Goal: Task Accomplishment & Management: Use online tool/utility

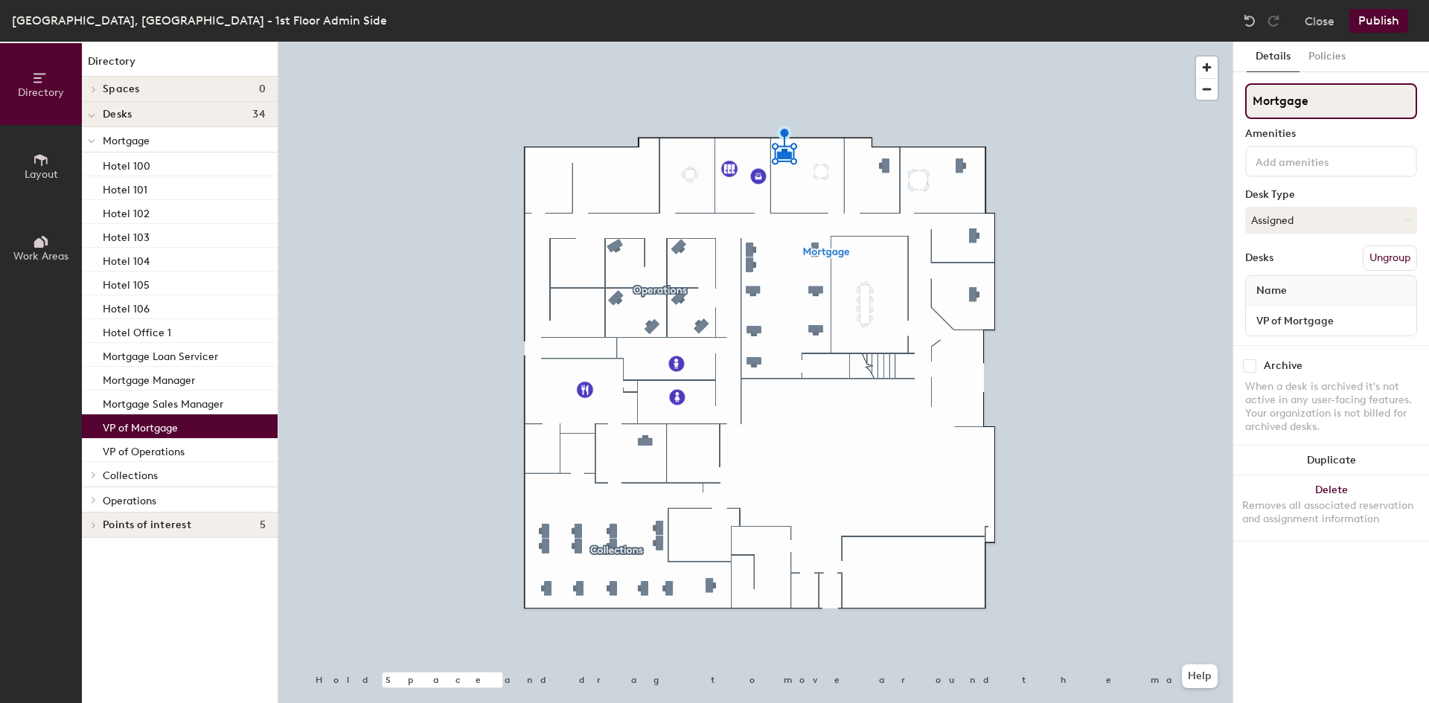
click at [1252, 98] on input "Mortgage" at bounding box center [1331, 101] width 172 height 36
type input "VP of Mortgage"
click at [1377, 16] on button "Publish" at bounding box center [1378, 21] width 59 height 24
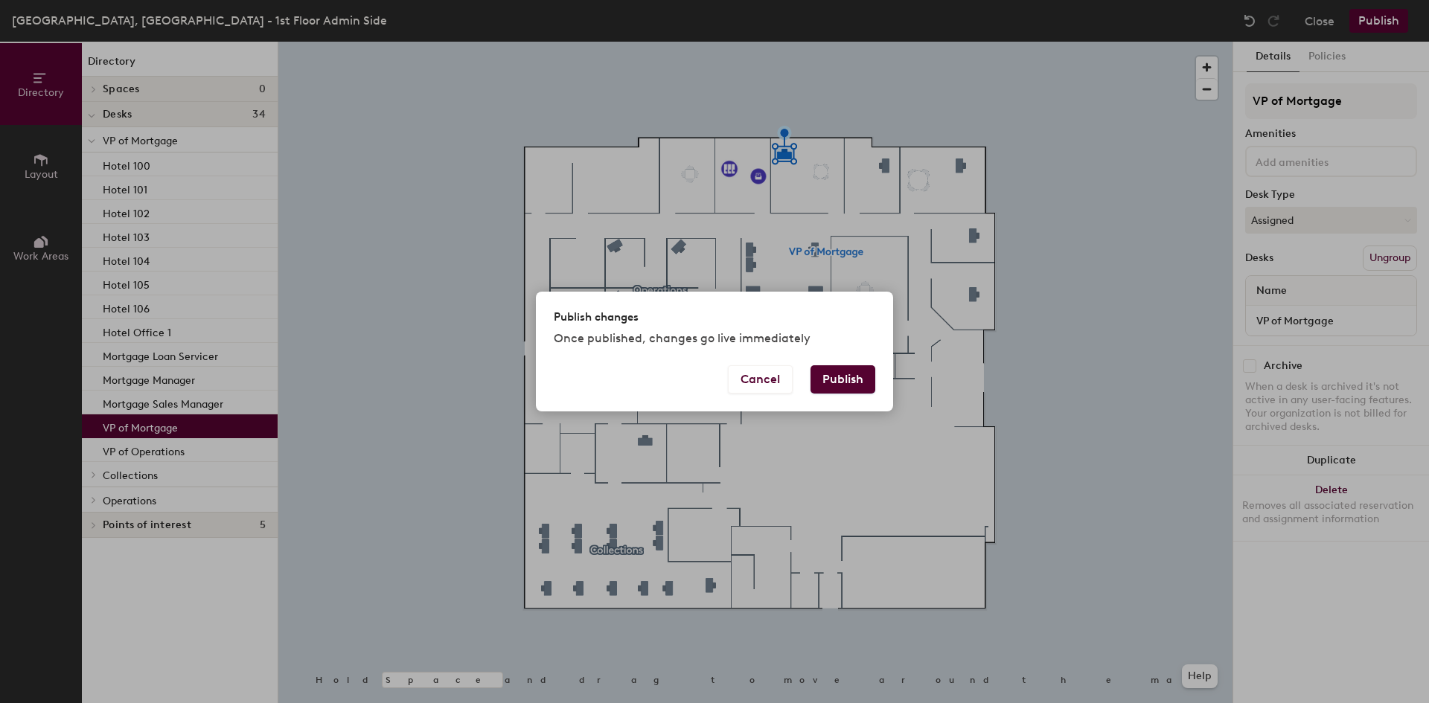
click at [839, 371] on button "Publish" at bounding box center [842, 379] width 65 height 28
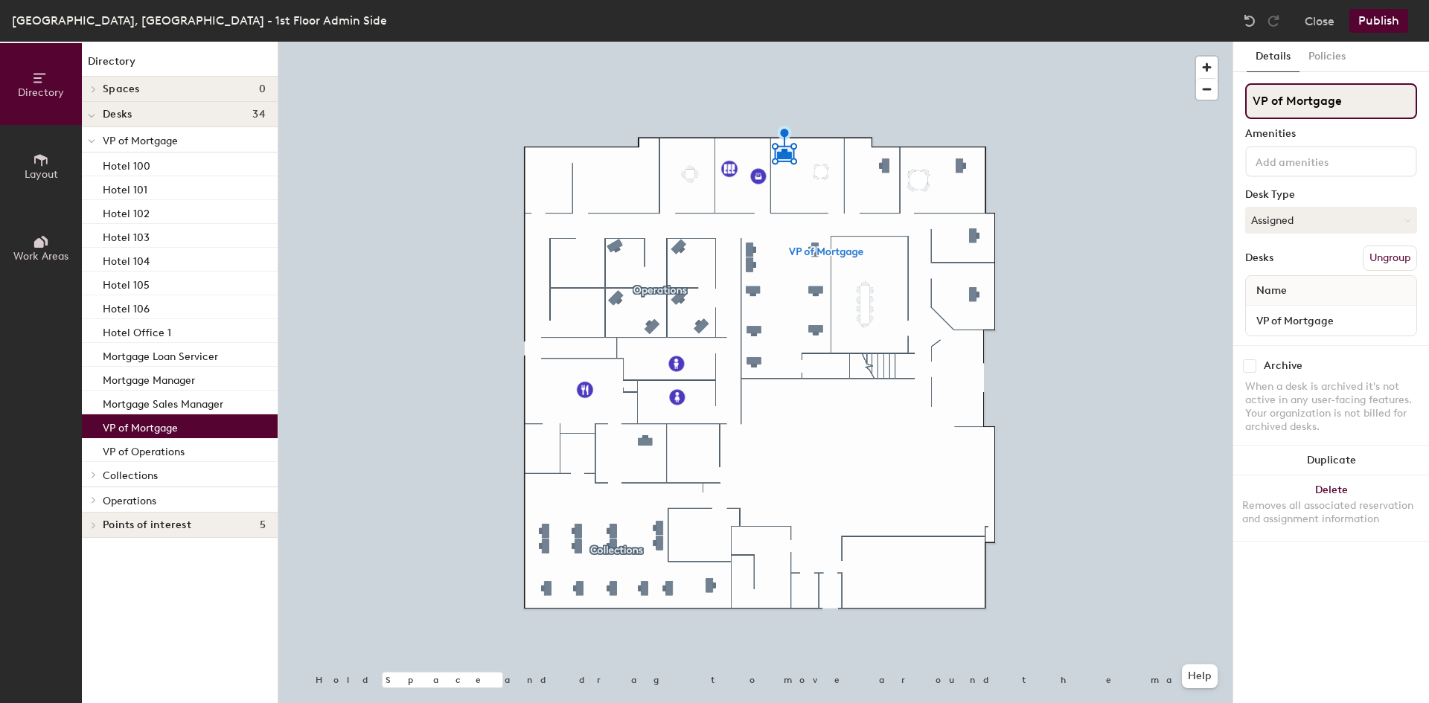
click at [1286, 100] on input "VP of Mortgage" at bounding box center [1331, 101] width 172 height 36
click at [1197, 104] on div "Directory Layout Work Areas Directory Spaces 0 Desks 34 VP of Mortgage Hotel 10…" at bounding box center [714, 373] width 1429 height 662
drag, startPoint x: 1316, startPoint y: 124, endPoint x: 1298, endPoint y: 115, distance: 19.3
click at [1316, 124] on div "VP of Mortgage Amenities Desk Type Assigned Desks Ungroup Name VP of Mortgage" at bounding box center [1331, 214] width 172 height 262
click at [1225, 96] on div "Directory Layout Work Areas Directory Spaces 0 Desks 34 VP of Mortgage Hotel 10…" at bounding box center [714, 373] width 1429 height 662
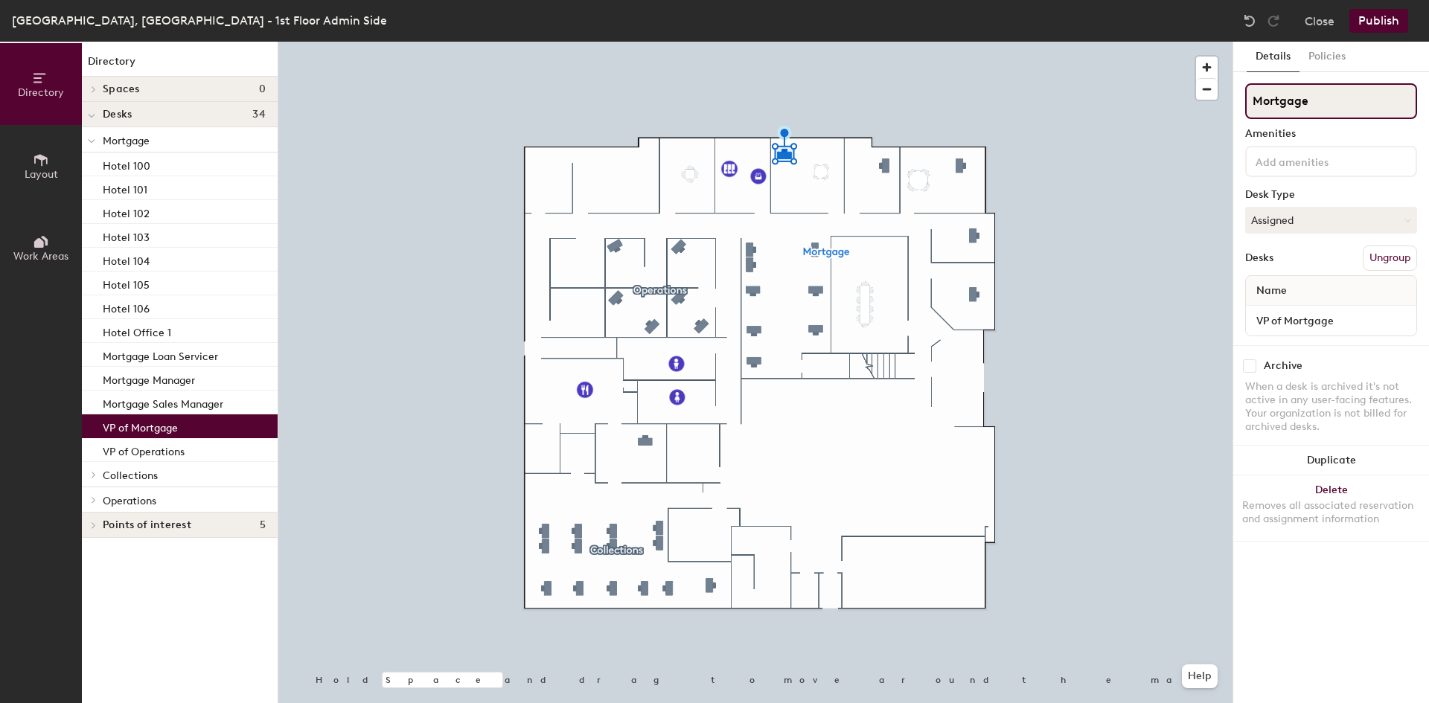
type input "Mortgage"
click at [1364, 24] on button "Publish" at bounding box center [1378, 21] width 59 height 24
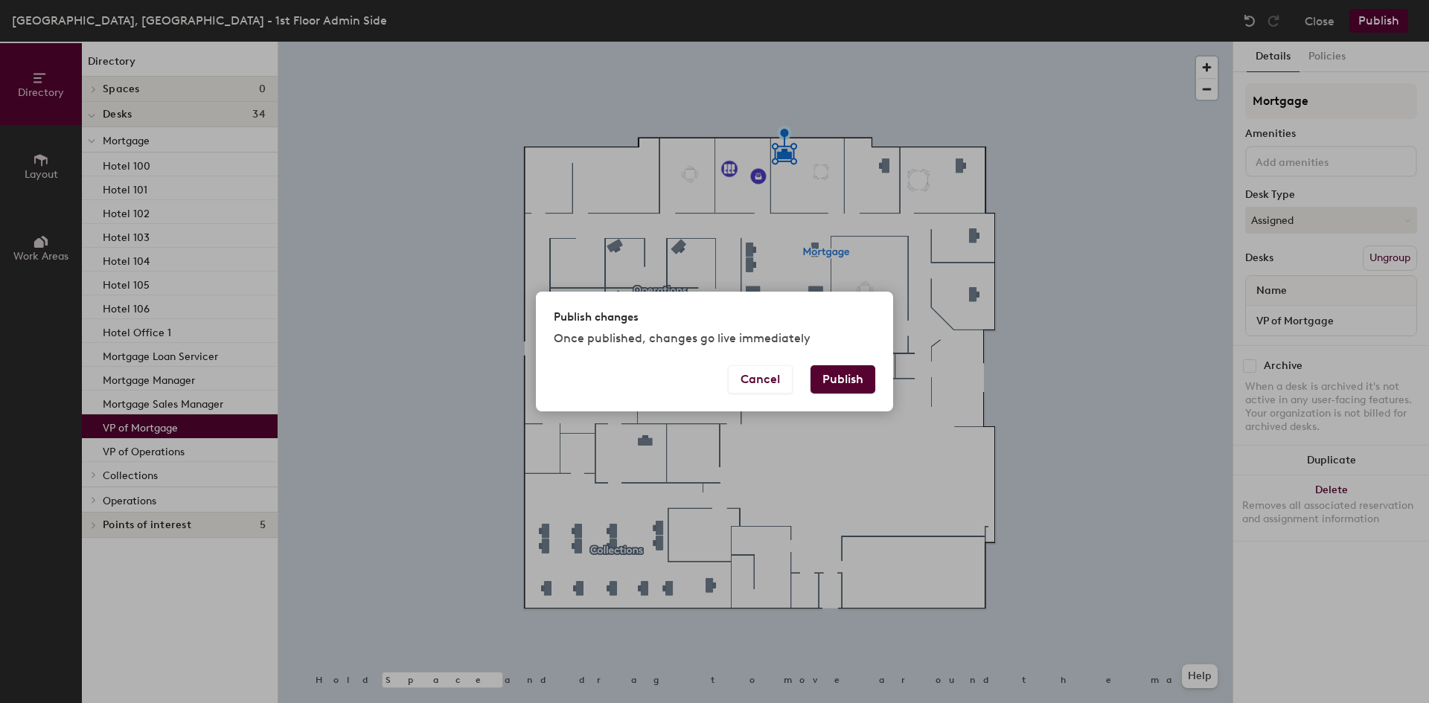
click at [842, 368] on button "Publish" at bounding box center [842, 379] width 65 height 28
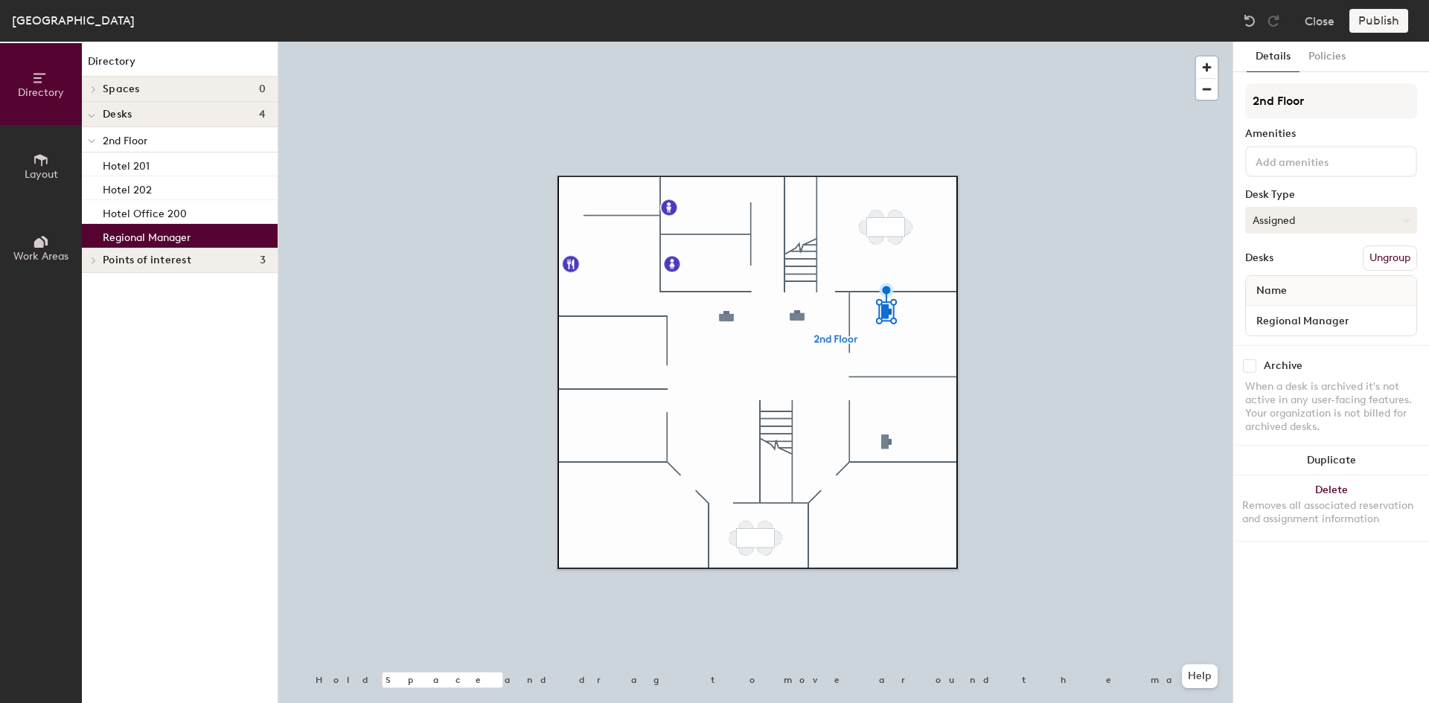
click at [1290, 216] on button "Assigned" at bounding box center [1331, 220] width 172 height 27
click at [1312, 18] on button "Close" at bounding box center [1319, 21] width 30 height 24
